Goal: Book appointment/travel/reservation

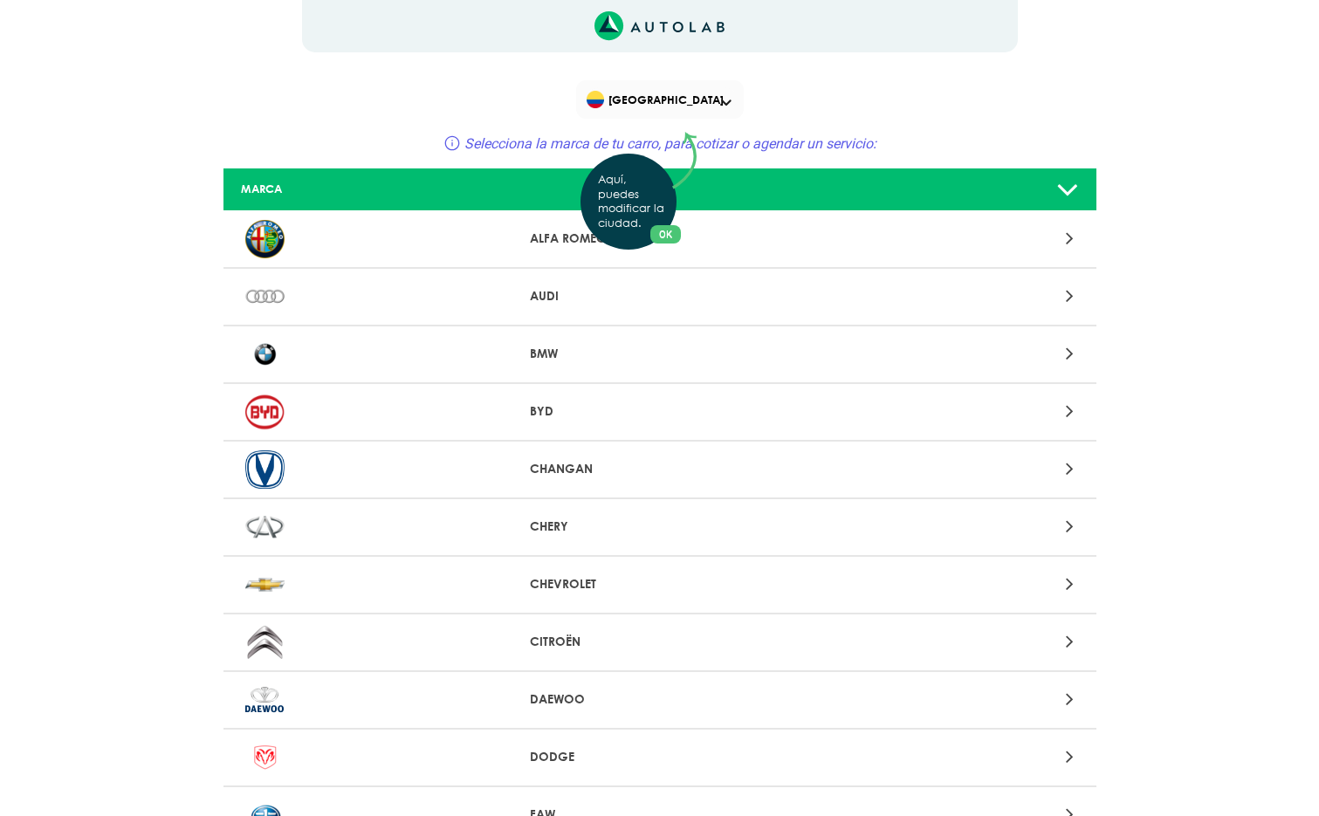
click at [563, 641] on div "Aquí, puedes modificar la ciudad. OK .aex,.bex{fill:none!important;stroke:#50c4…" at bounding box center [659, 408] width 1319 height 816
click at [1076, 640] on div at bounding box center [945, 642] width 286 height 24
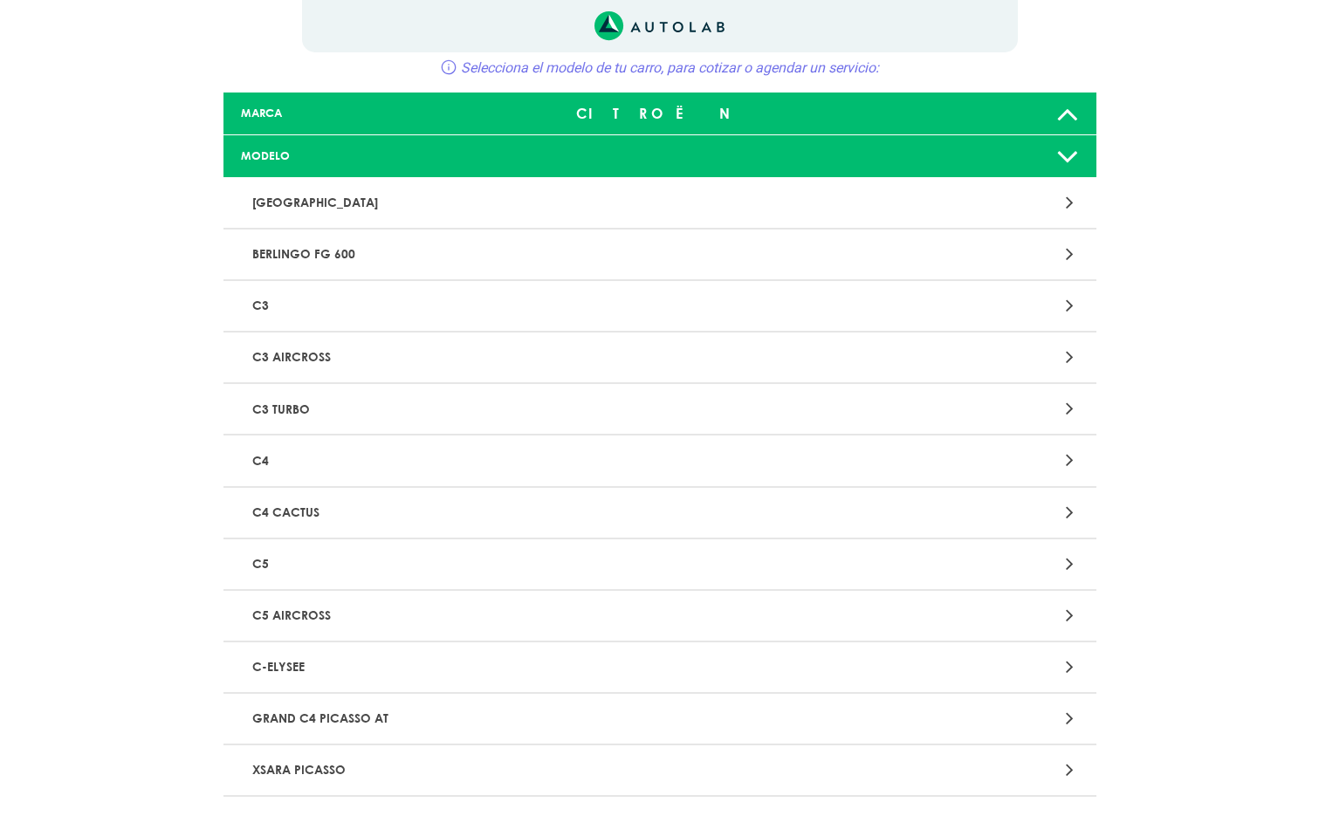
scroll to position [81, 0]
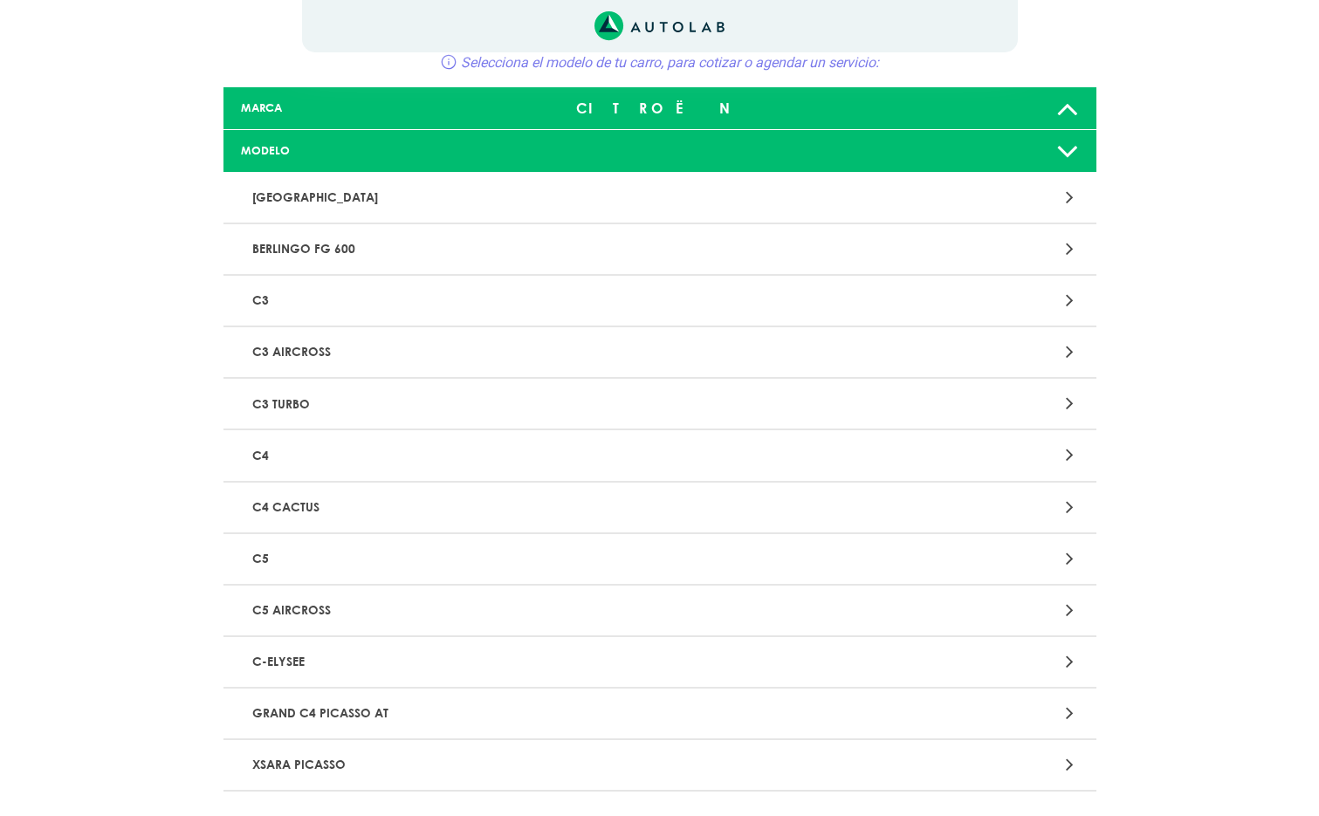
click at [300, 506] on p "C4 CACTUS" at bounding box center [517, 508] width 544 height 32
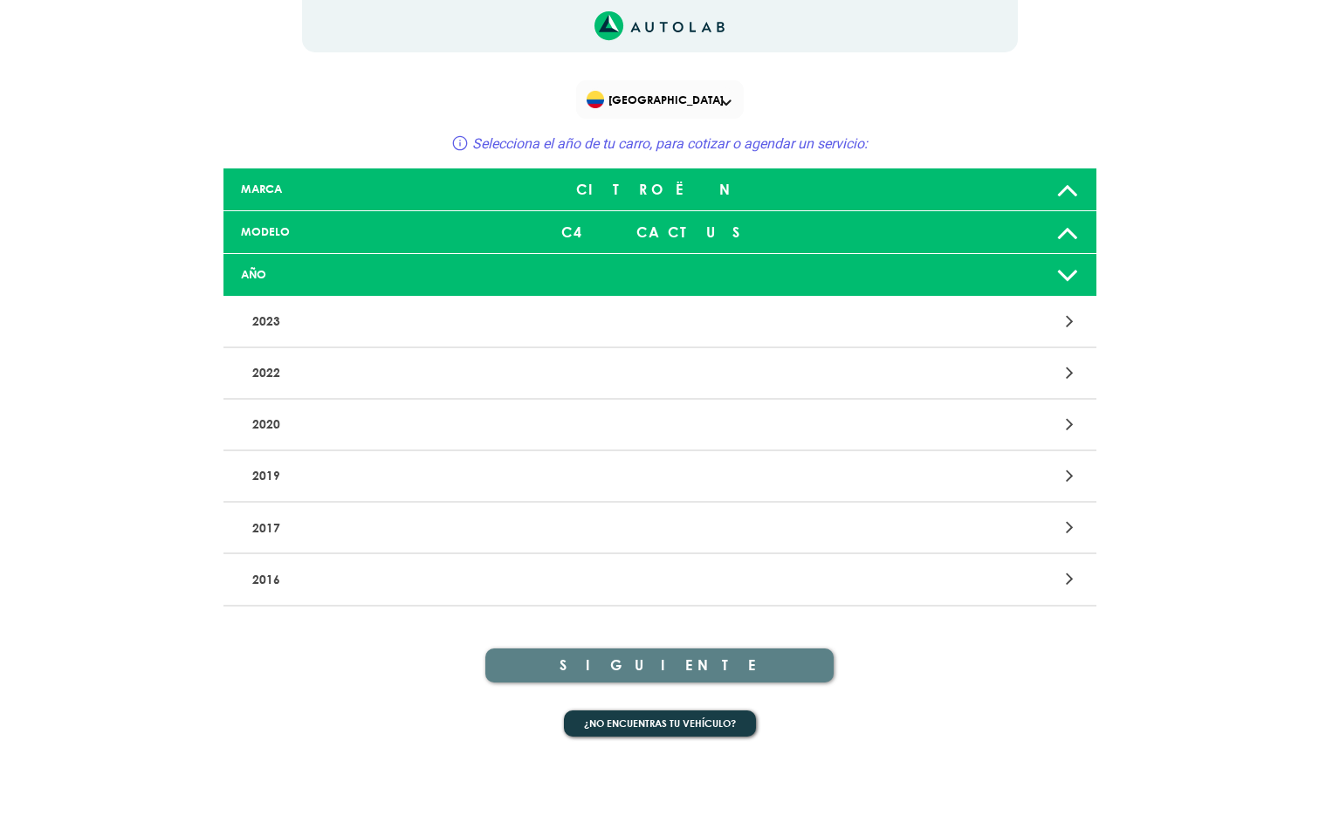
click at [279, 376] on p "2022" at bounding box center [517, 373] width 544 height 32
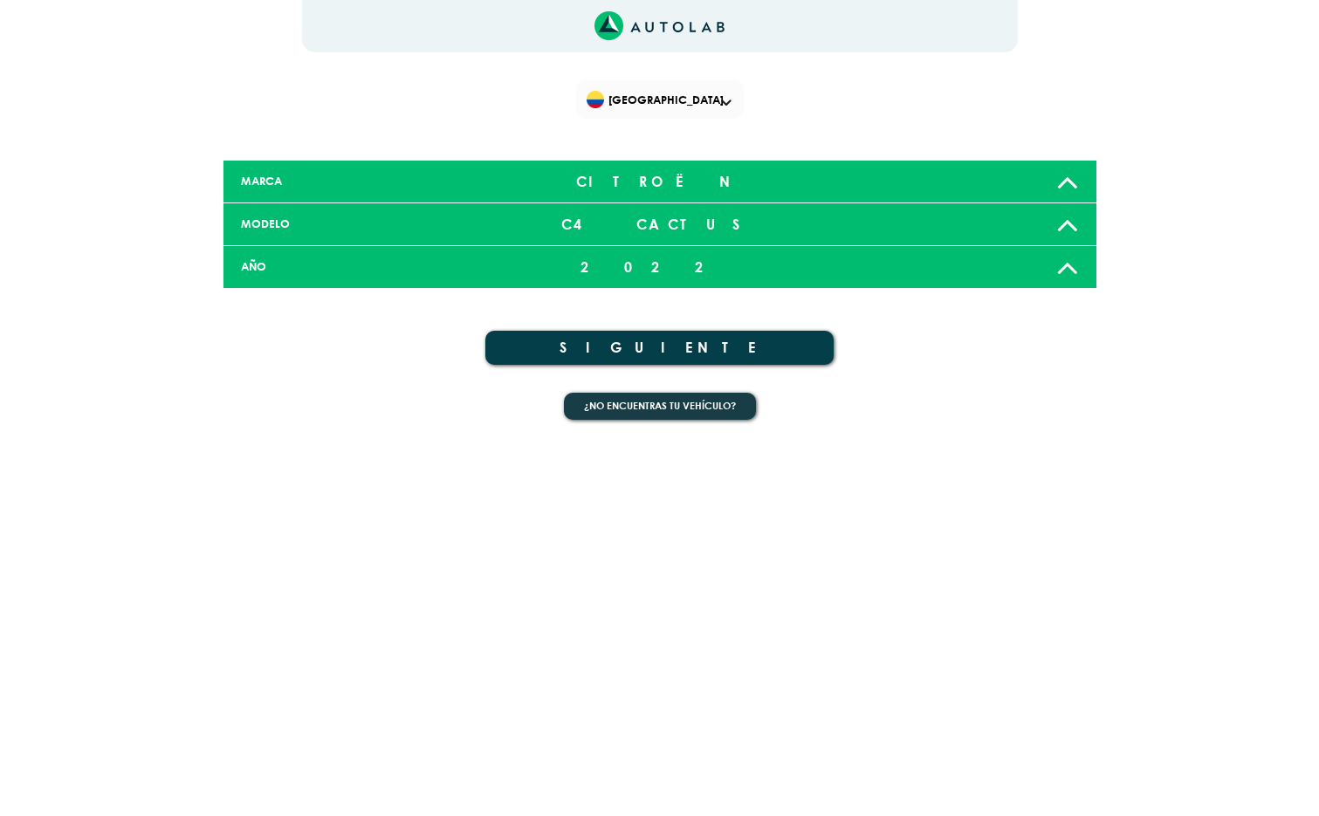
click at [651, 347] on button "SIGUIENTE" at bounding box center [659, 348] width 349 height 34
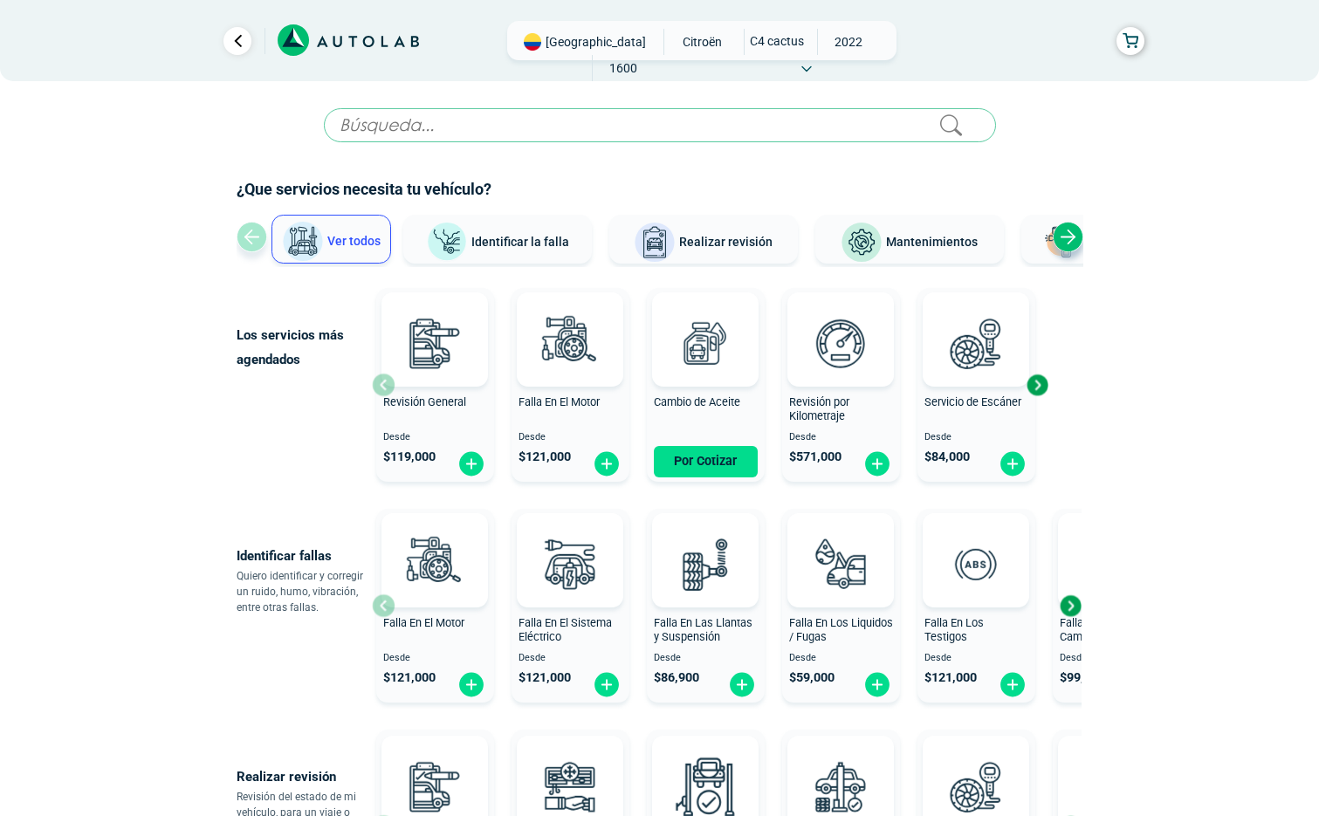
click at [946, 246] on span "Mantenimientos" at bounding box center [932, 242] width 92 height 14
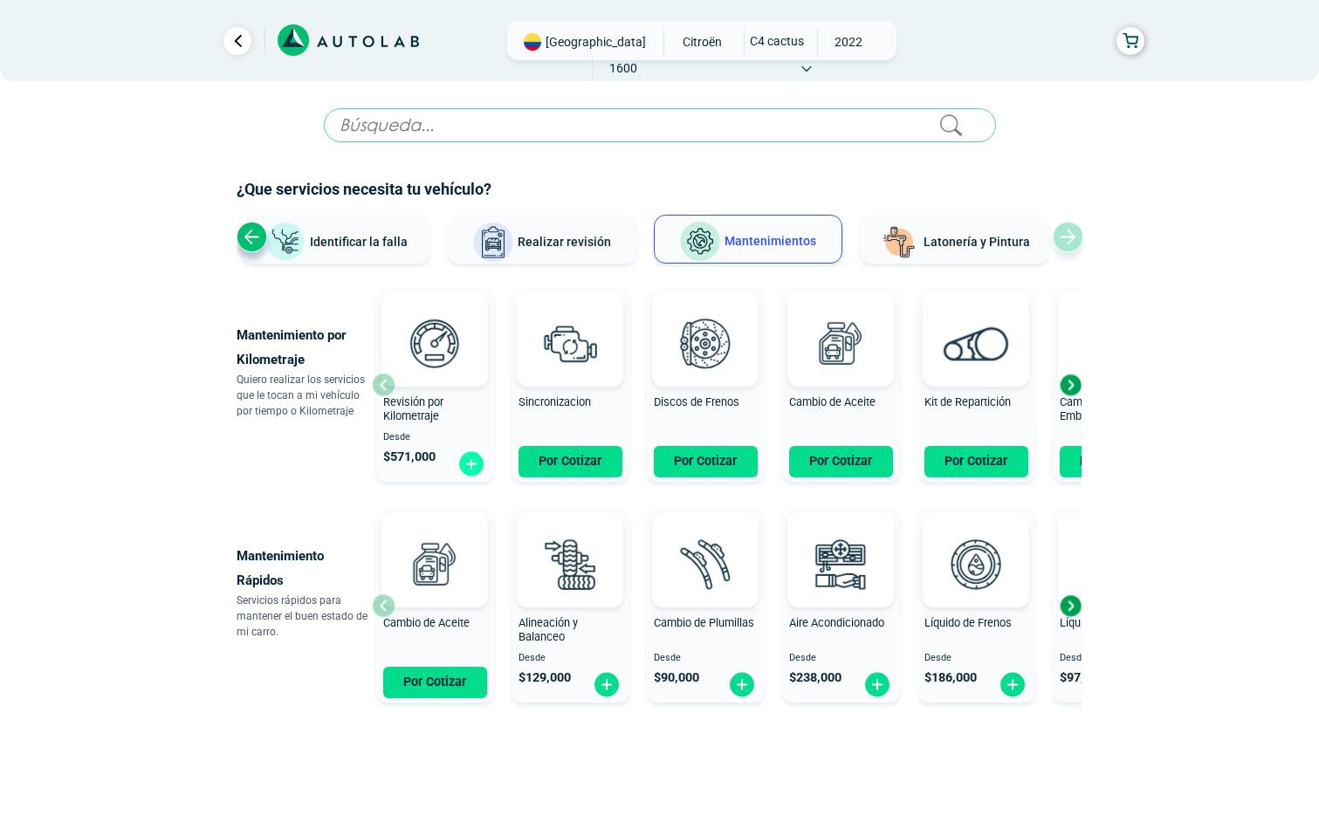
click at [474, 465] on img at bounding box center [472, 464] width 28 height 27
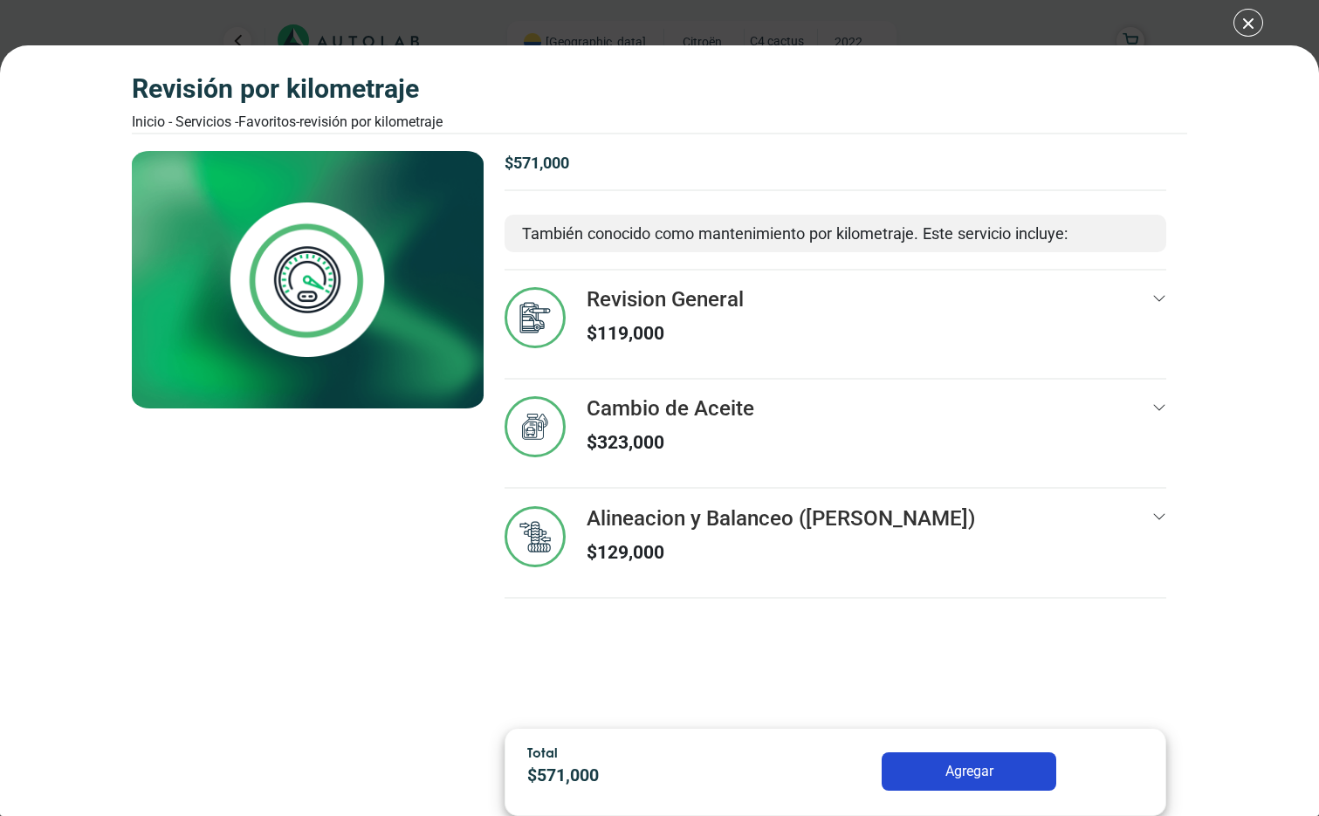
click at [950, 775] on button "Agregar" at bounding box center [969, 772] width 175 height 38
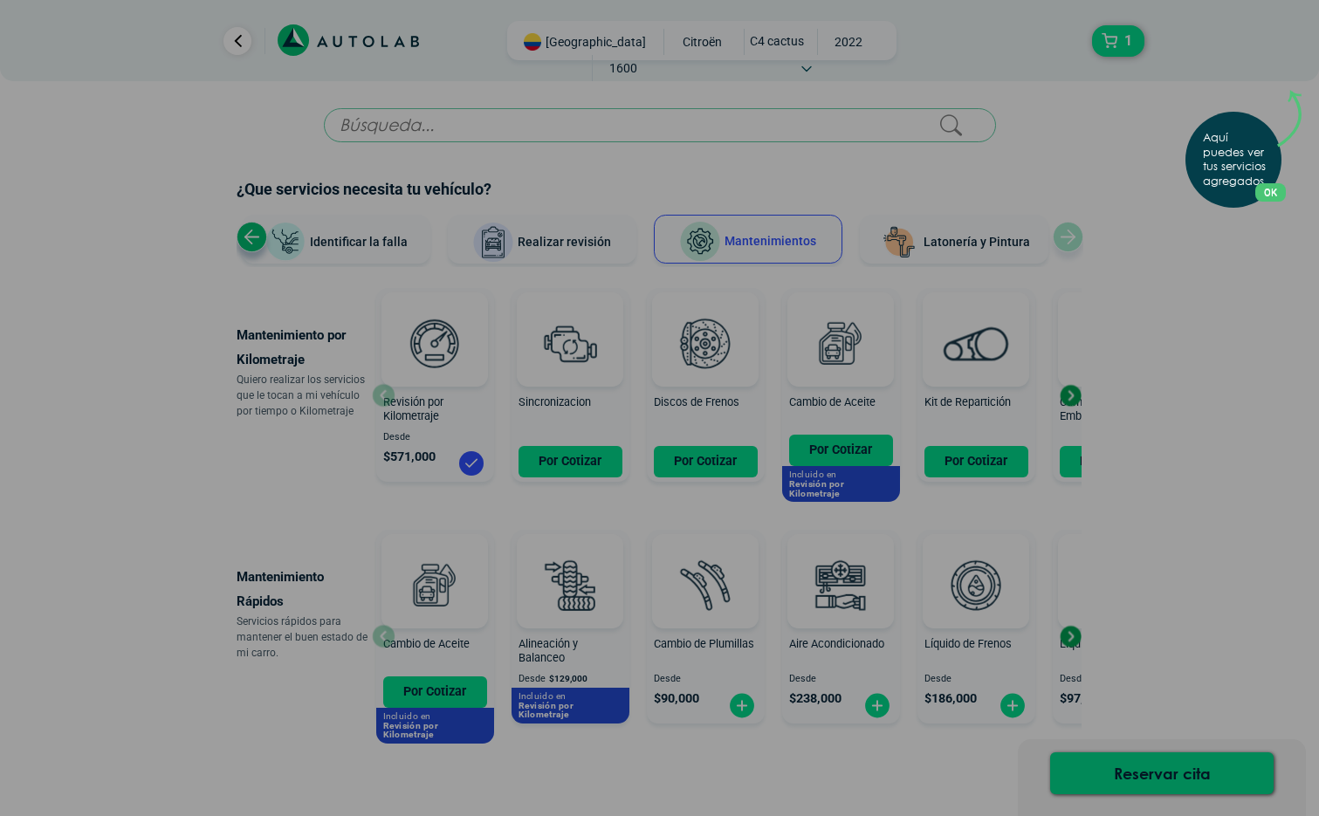
click at [1271, 198] on button "OK" at bounding box center [1271, 192] width 31 height 18
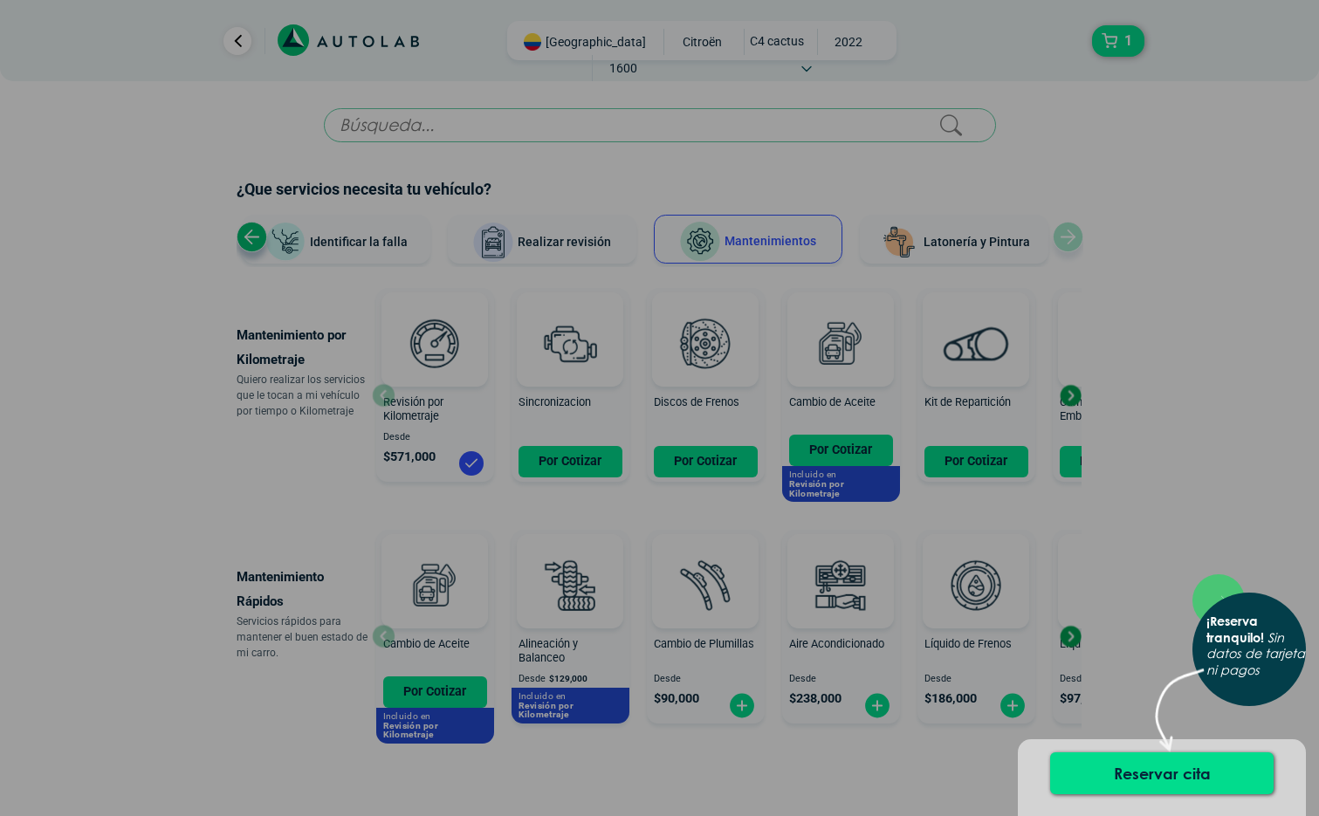
click at [1236, 667] on icon "Sin datos de tarjeta ni pagos" at bounding box center [1256, 654] width 99 height 49
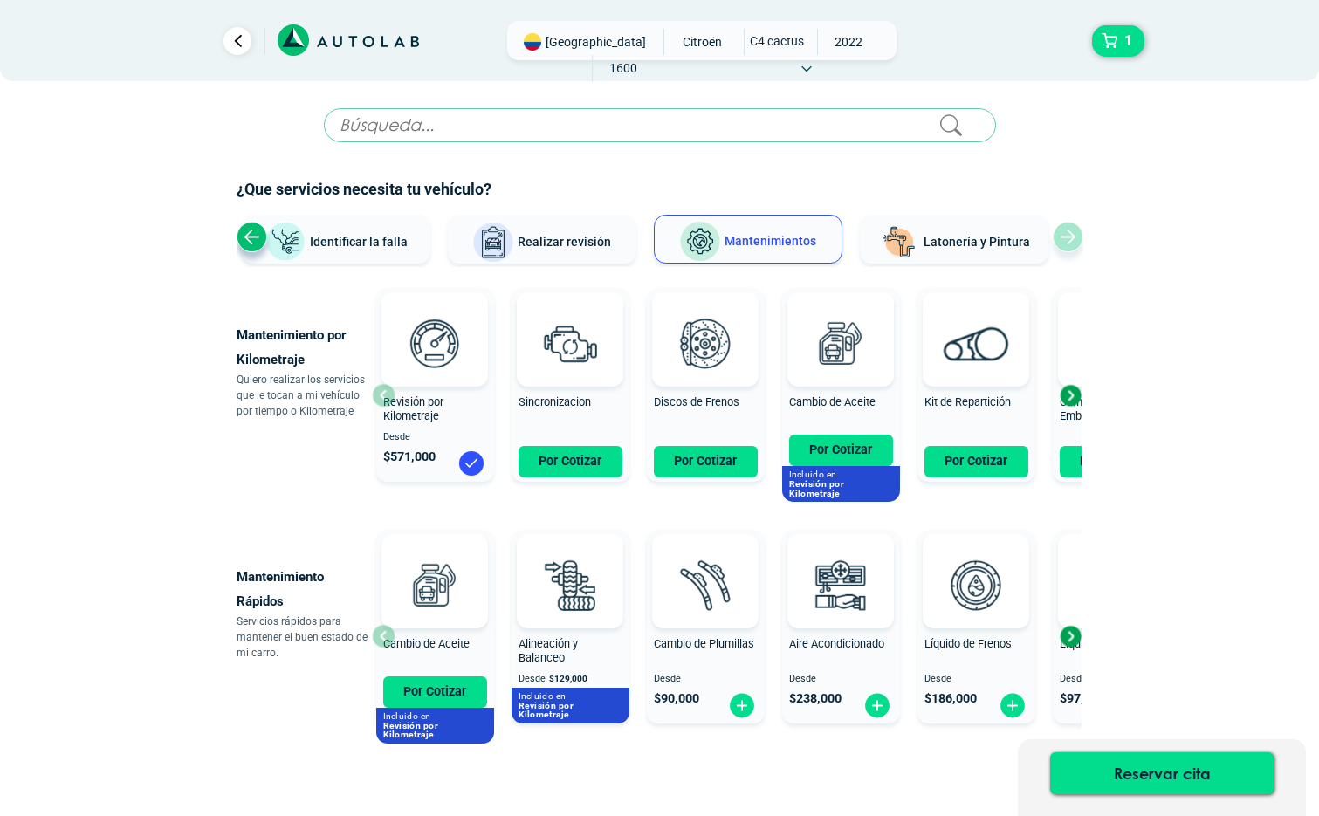
scroll to position [88, 0]
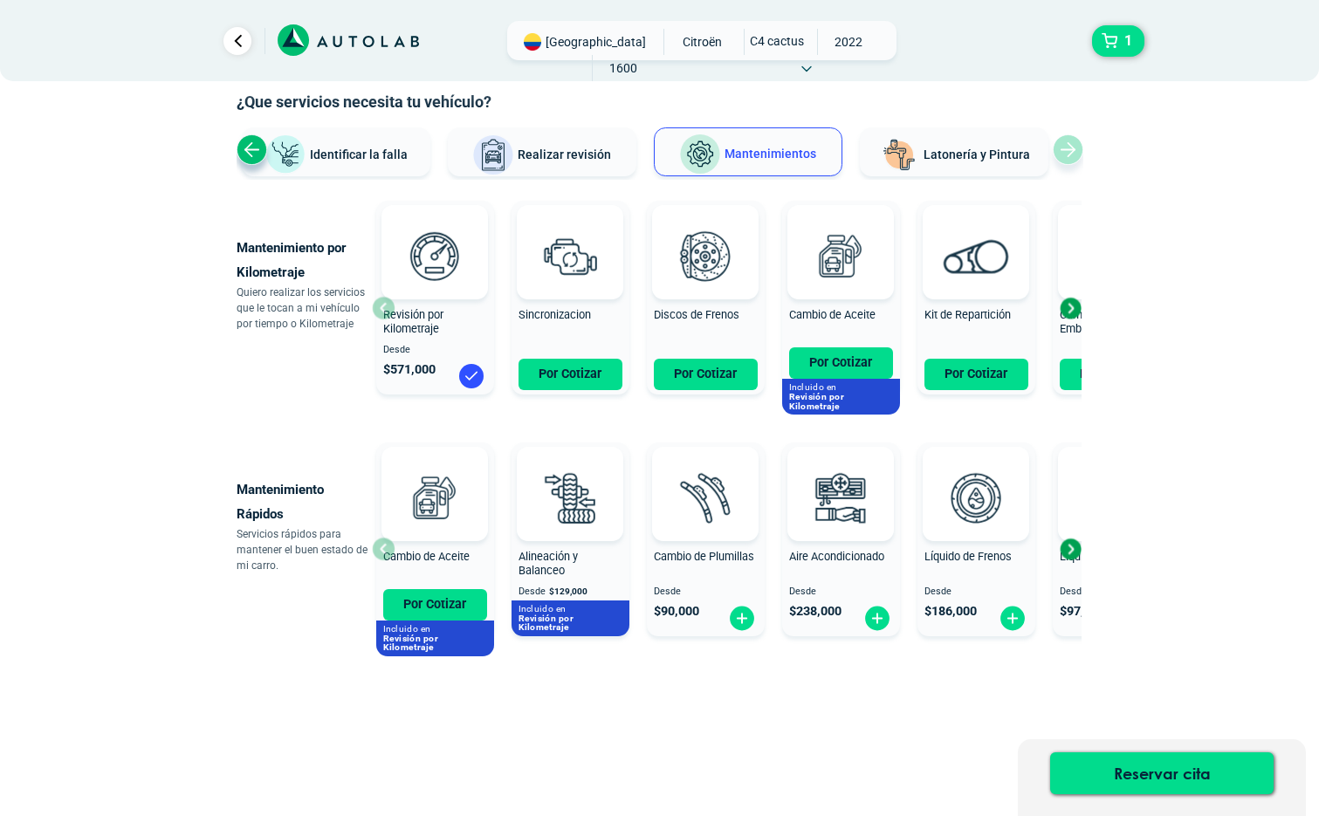
click at [1075, 302] on div "Next slide" at bounding box center [1070, 308] width 26 height 26
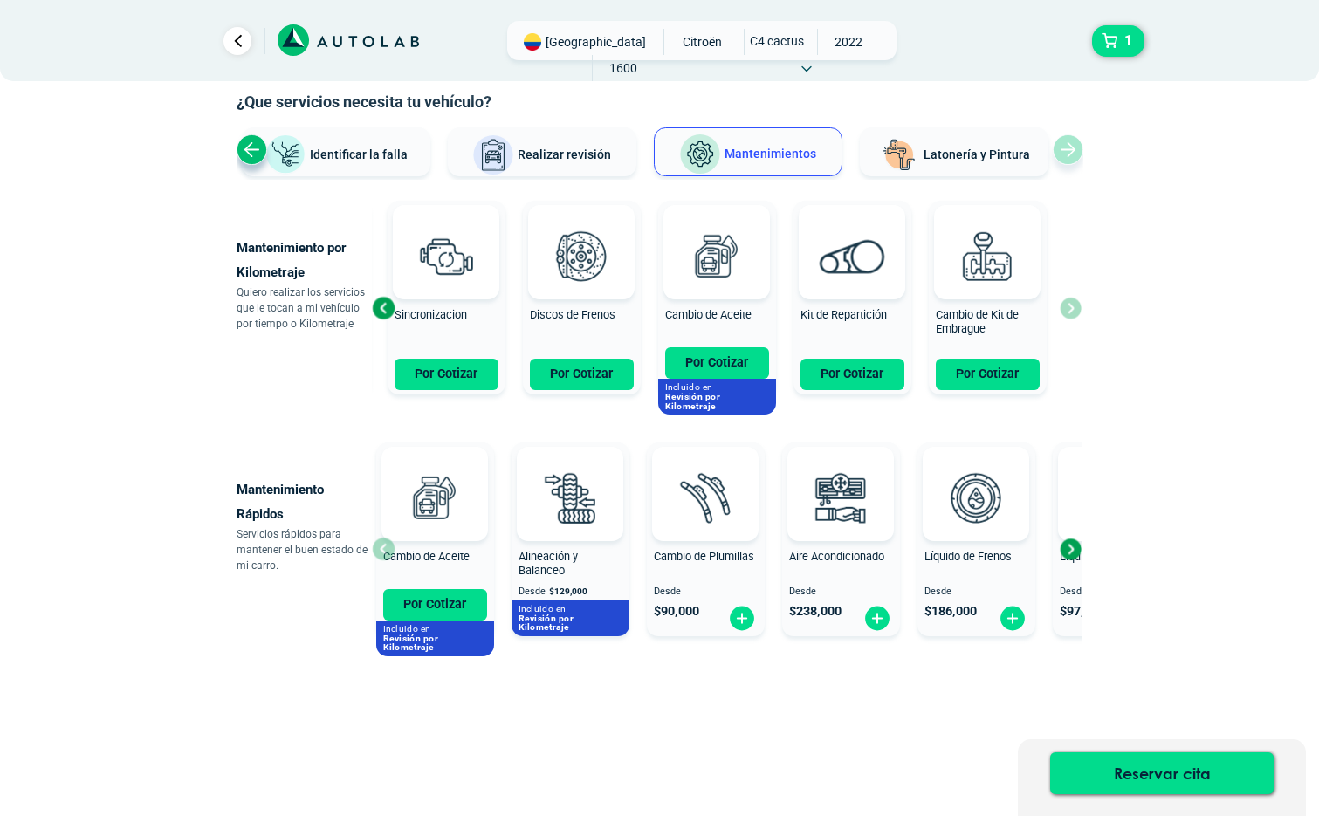
click at [1075, 305] on div "Revisión por Kilometraje Desde $ 571,000 Sincronizacion Por Cotizar Discos de F…" at bounding box center [727, 308] width 710 height 229
click at [1074, 553] on div "Next slide" at bounding box center [1070, 549] width 26 height 26
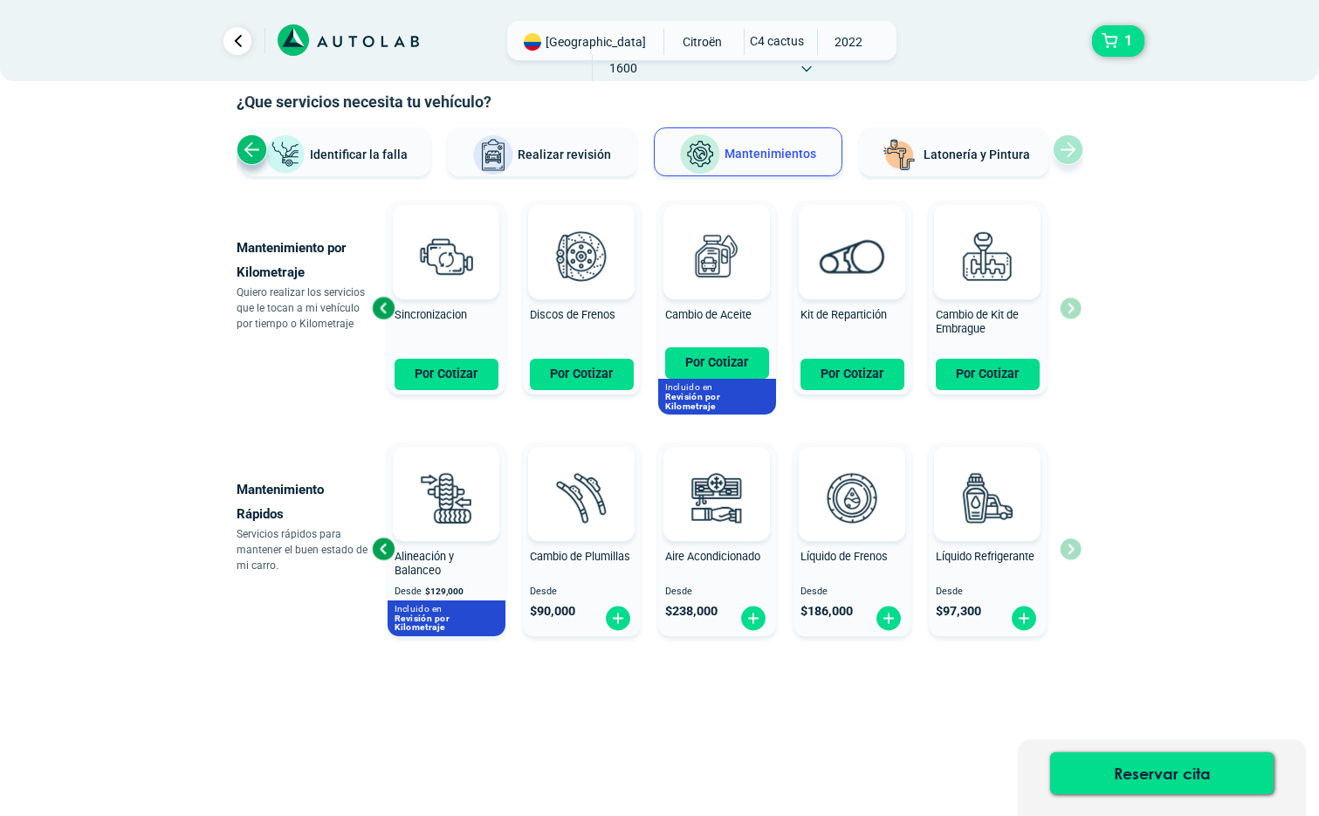
click at [1074, 553] on div "Cambio de Aceite Por Cotizar Incluido en Revisión por Kilometraje Alineación y …" at bounding box center [727, 550] width 710 height 229
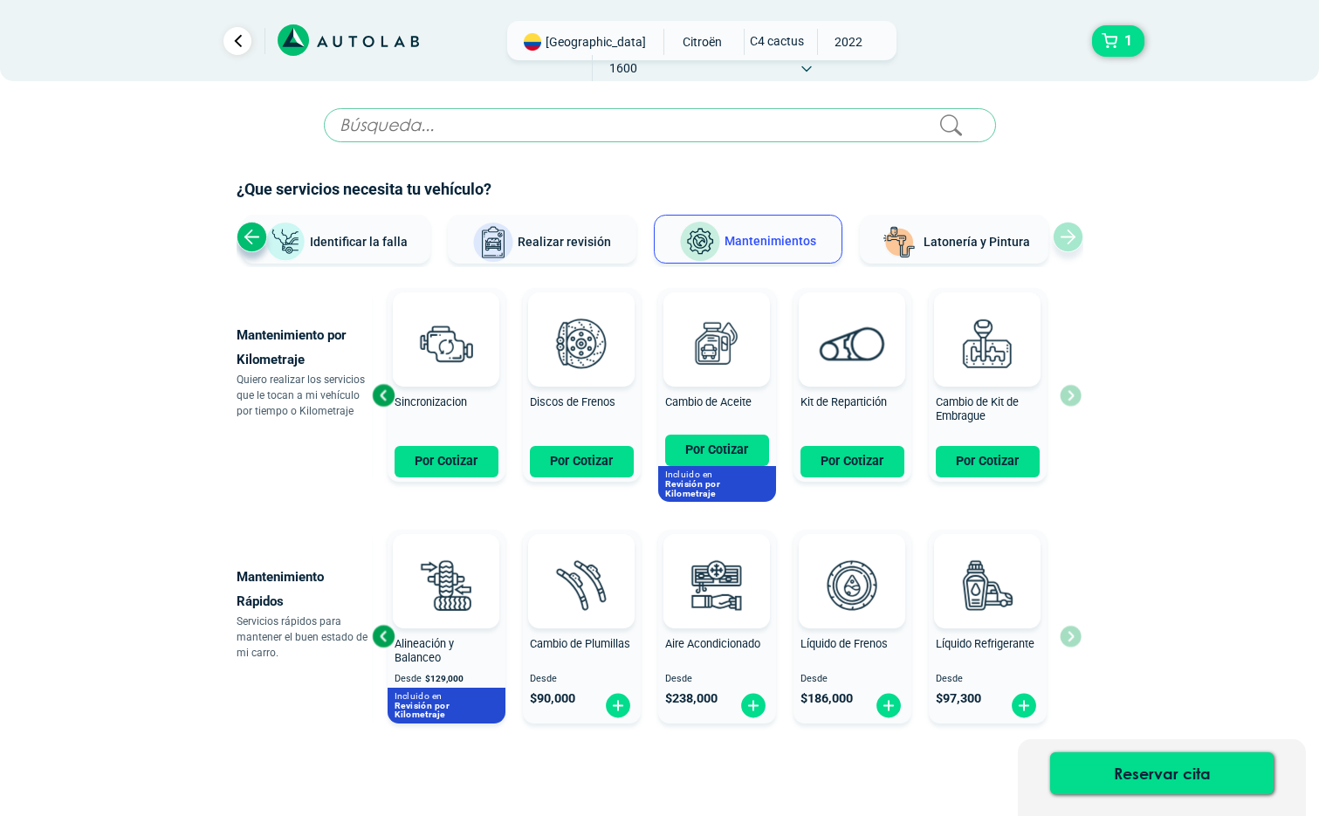
scroll to position [88, 0]
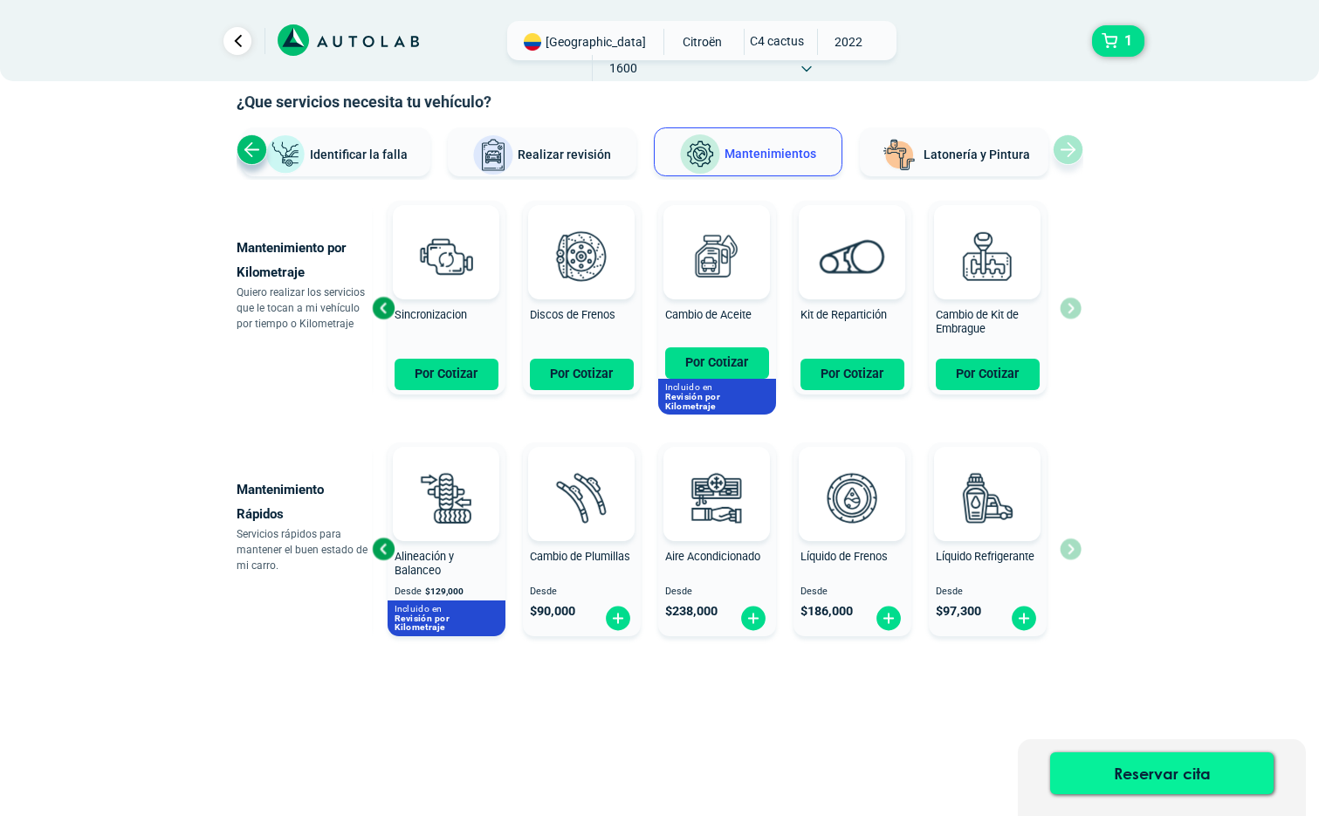
click at [1156, 763] on button "Reservar cita" at bounding box center [1162, 774] width 224 height 42
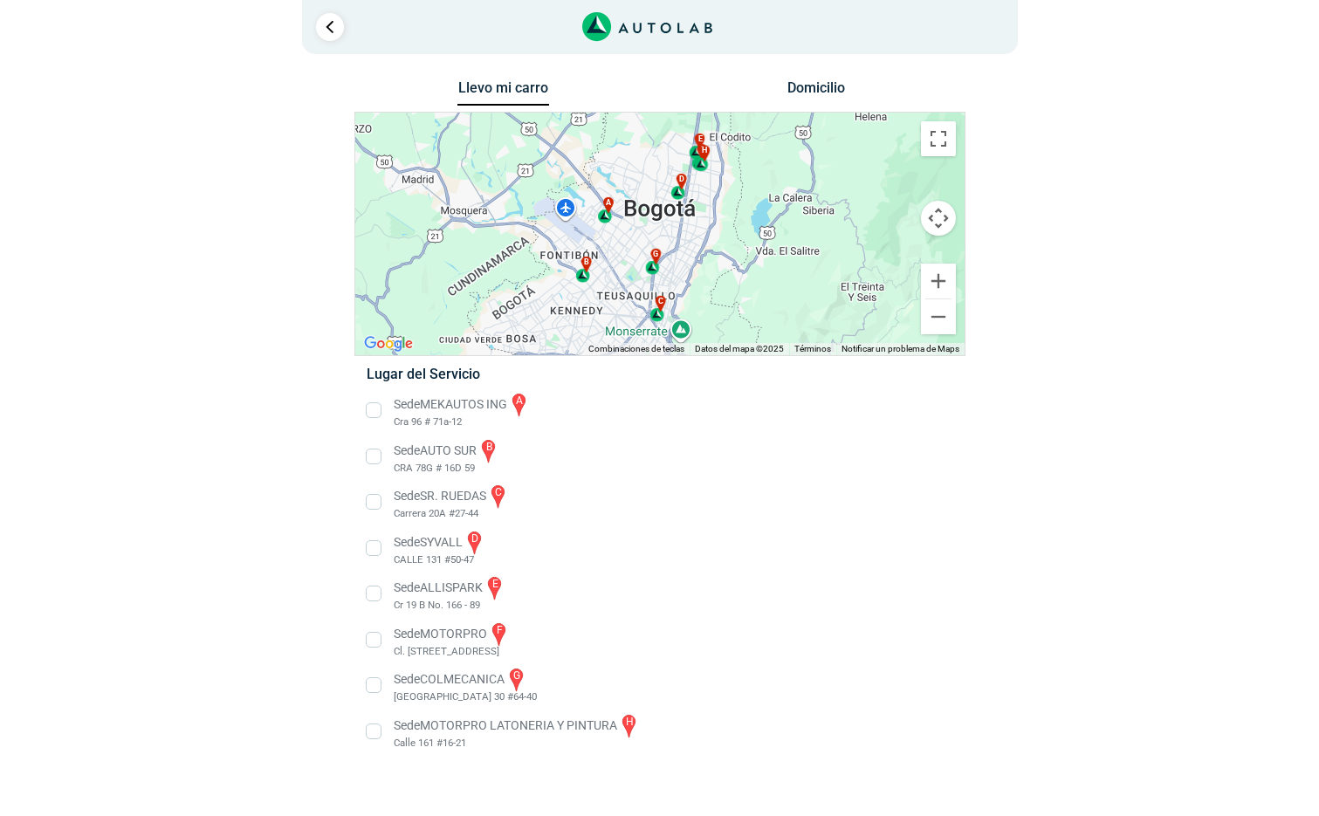
click at [674, 279] on div "a b c d e f g" at bounding box center [659, 234] width 609 height 243
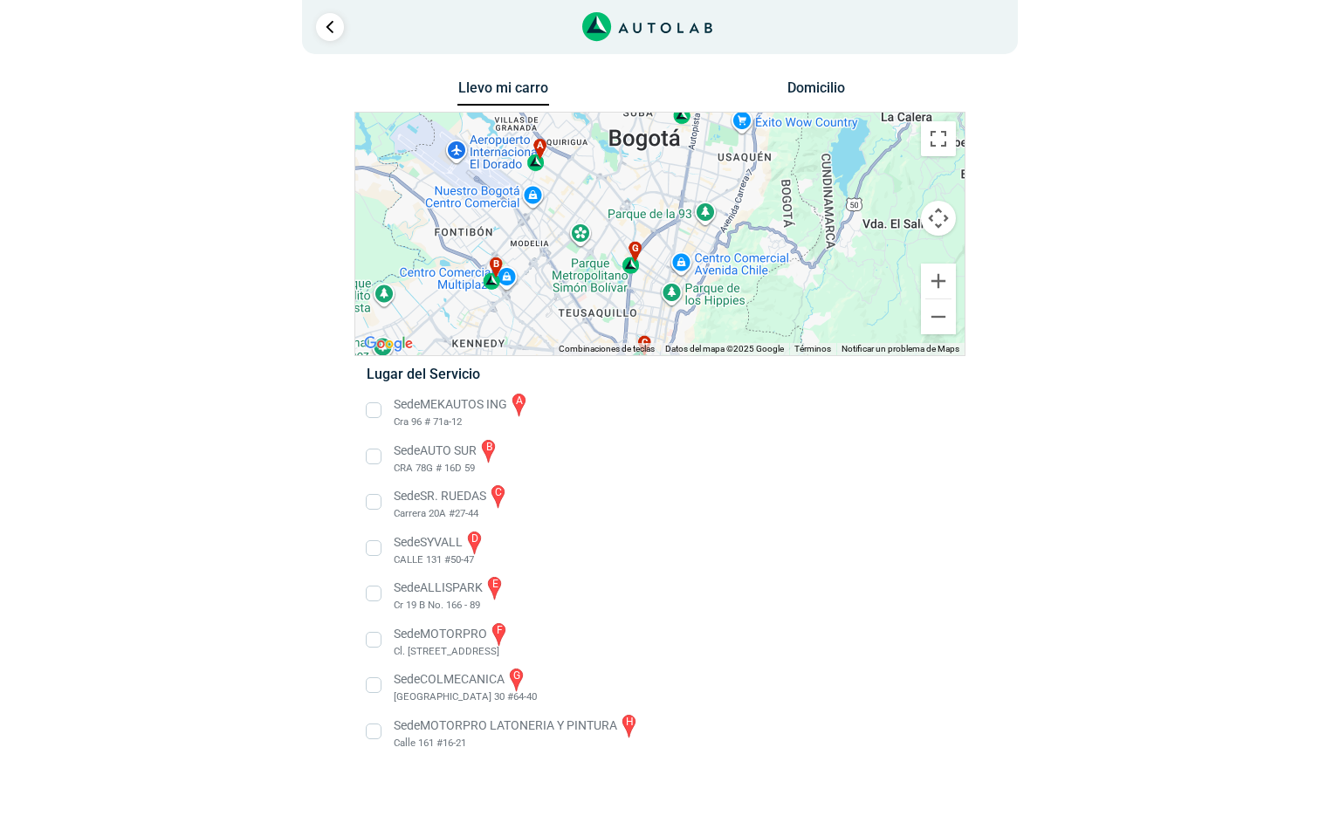
click at [614, 237] on div "a b c d e f g" at bounding box center [659, 234] width 609 height 243
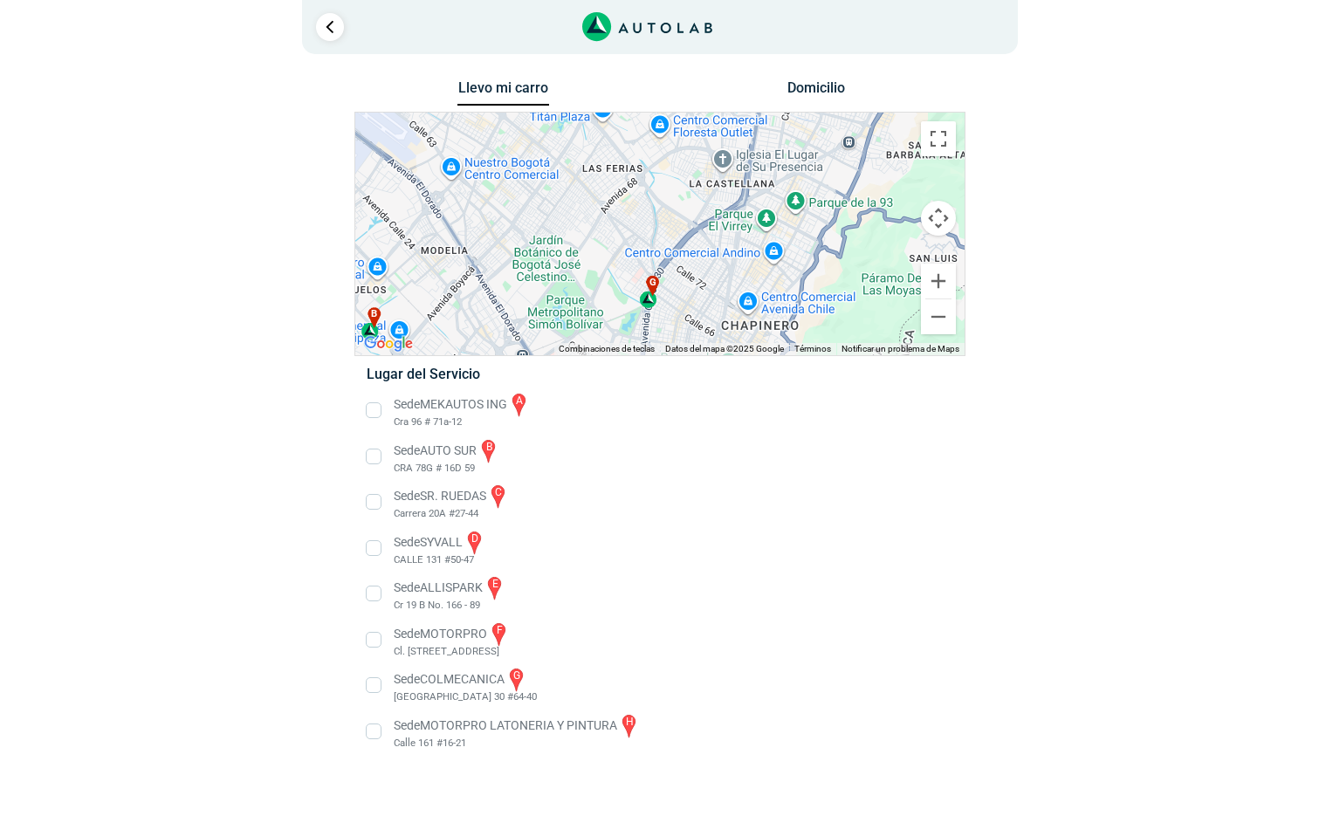
click at [650, 302] on div "g" at bounding box center [649, 292] width 20 height 33
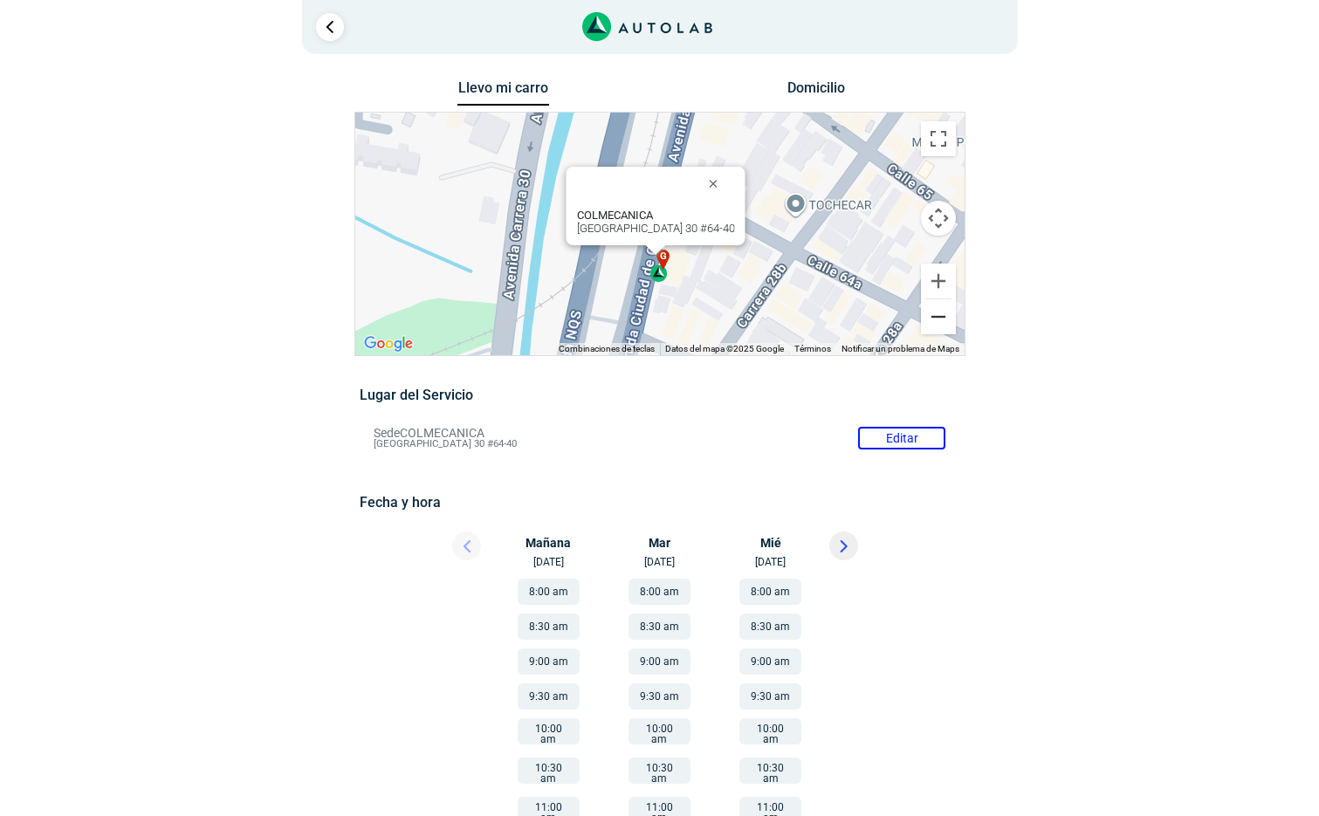
click at [942, 327] on button "Reducir" at bounding box center [938, 317] width 35 height 35
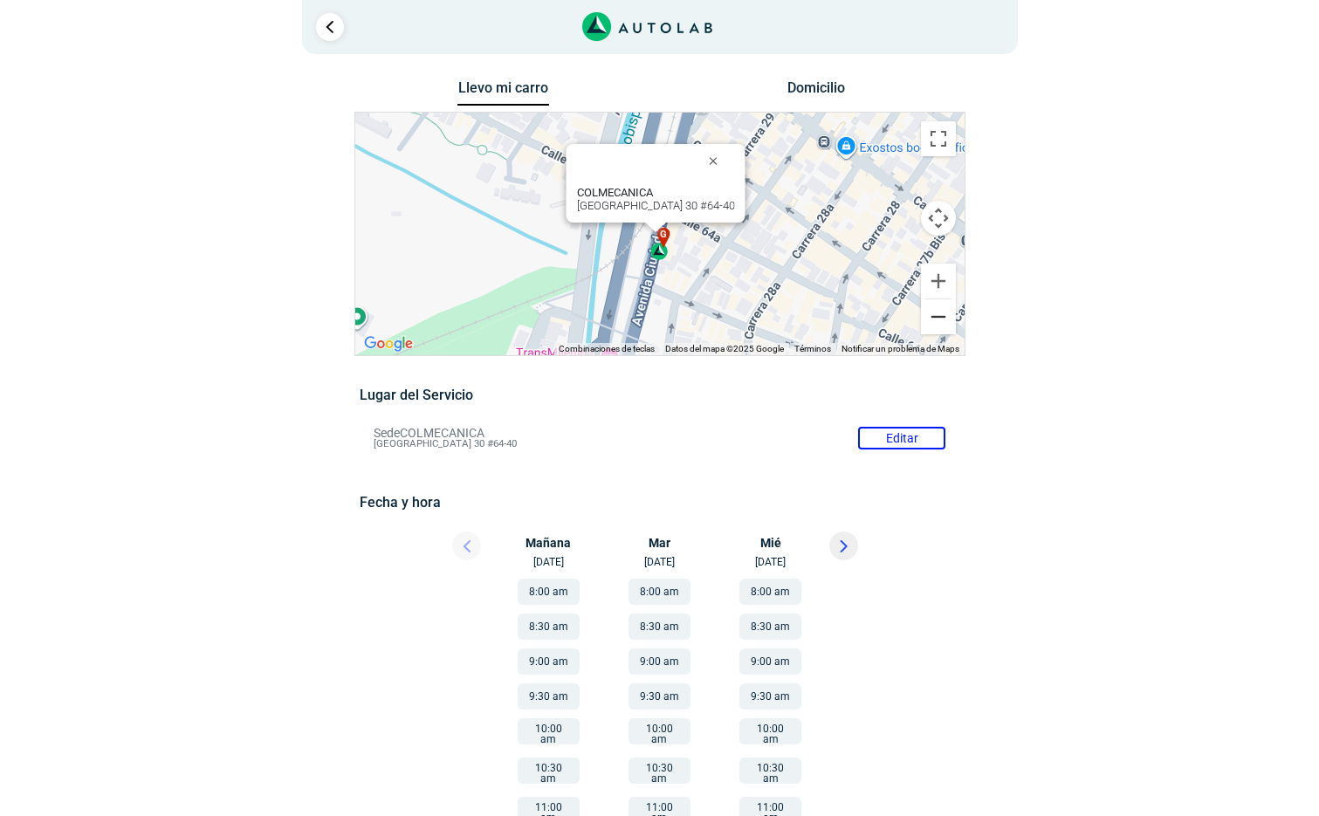
click at [942, 327] on button "Reducir" at bounding box center [938, 317] width 35 height 35
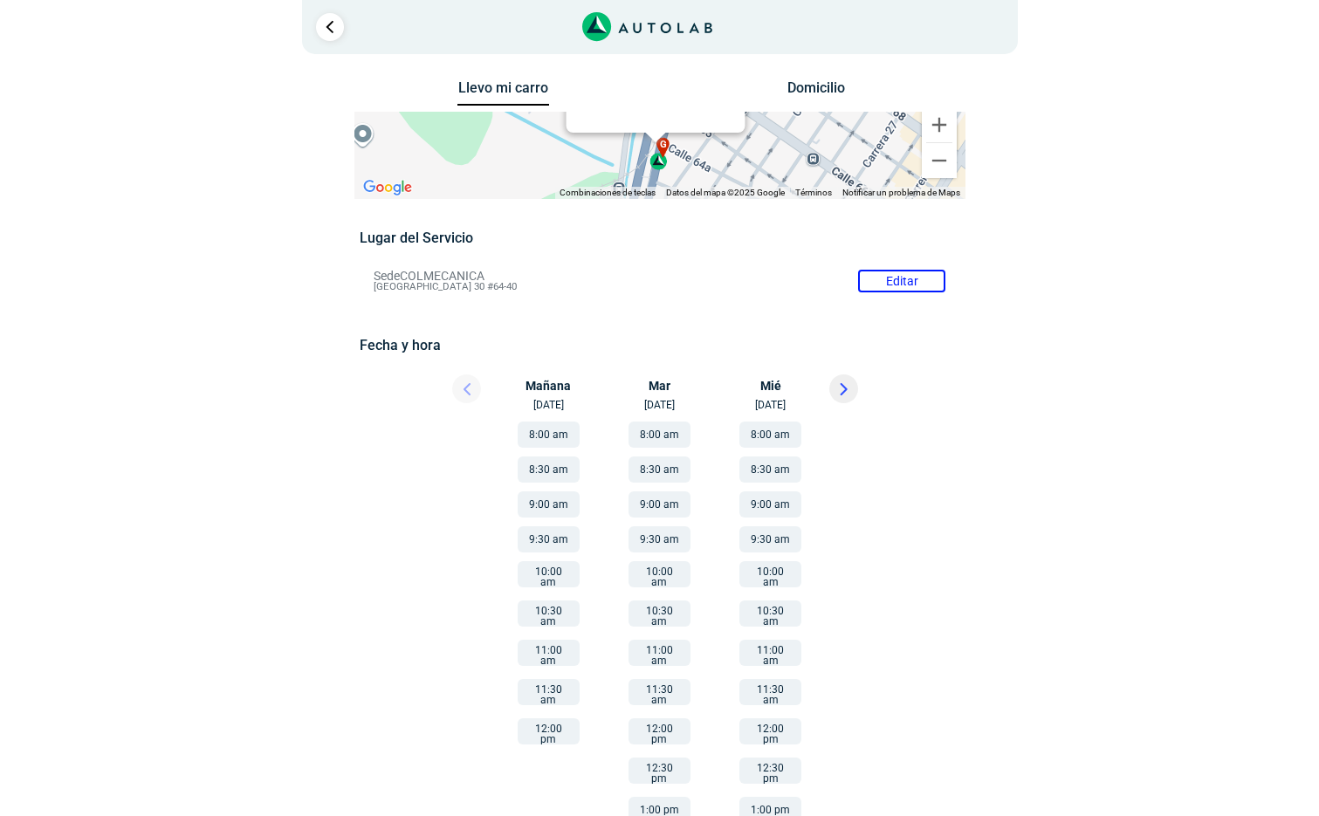
click at [330, 46] on div "1" at bounding box center [660, 27] width 716 height 54
click at [330, 38] on link "Ir al paso anterior" at bounding box center [330, 27] width 28 height 28
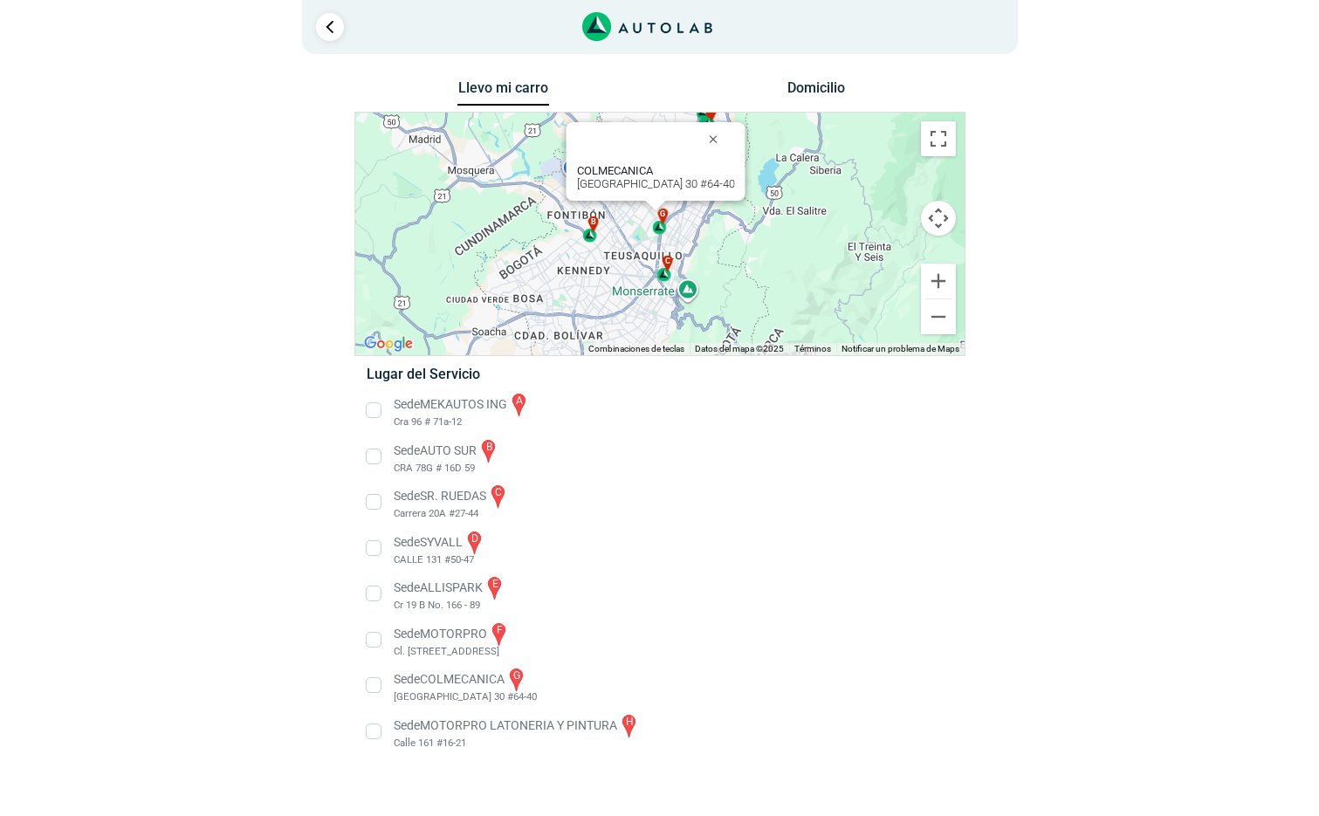
click at [651, 30] on icon "Link al sitio de autolab" at bounding box center [652, 28] width 8 height 10
